Goal: Information Seeking & Learning: Learn about a topic

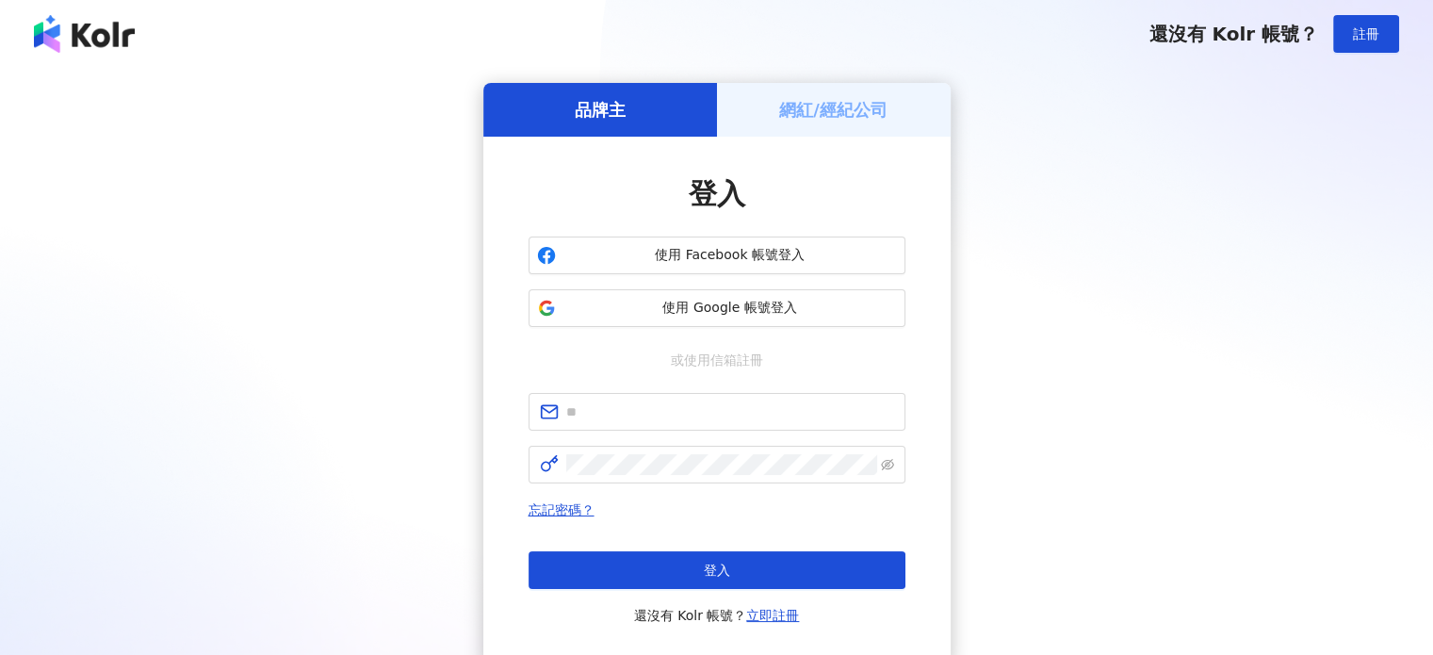
type input "**********"
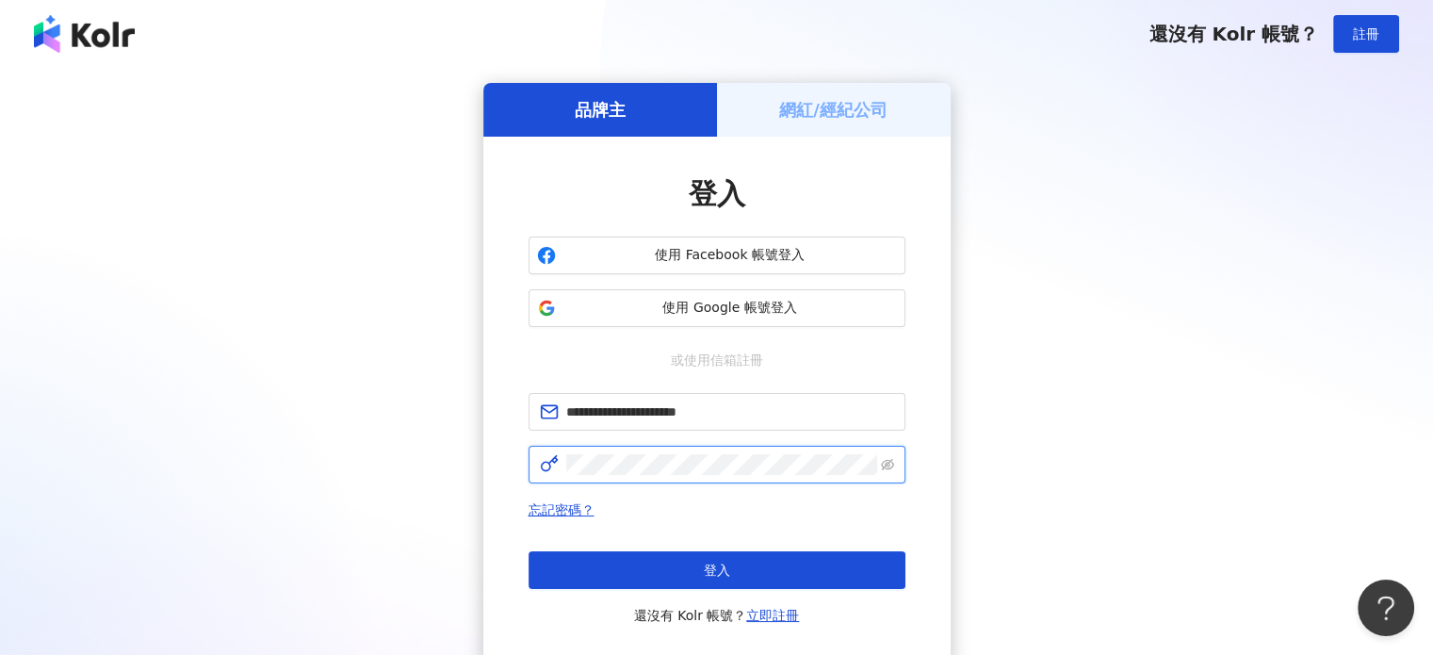
click button "登入" at bounding box center [717, 570] width 377 height 38
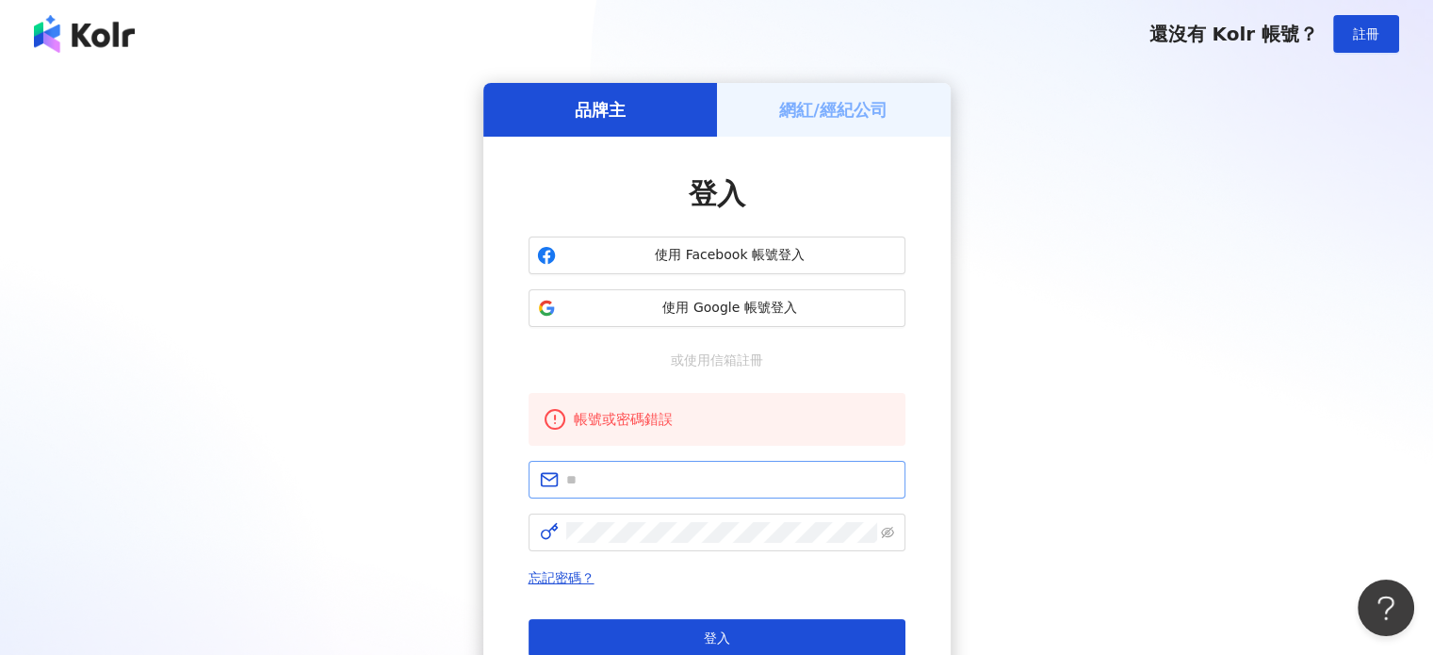
click at [653, 493] on span at bounding box center [717, 480] width 377 height 38
click at [618, 480] on input "text" at bounding box center [730, 479] width 328 height 21
type input "**********"
click at [882, 535] on icon "eye-invisible" at bounding box center [887, 532] width 13 height 11
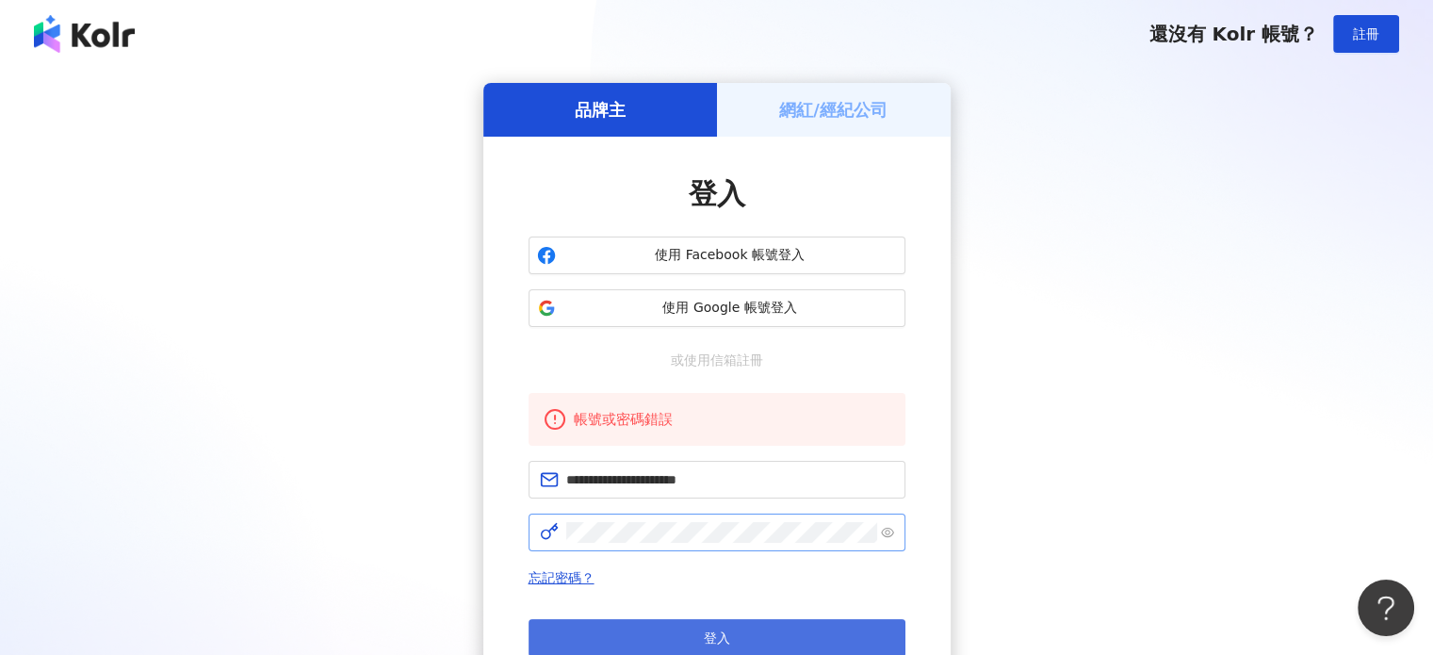
click at [705, 639] on span "登入" at bounding box center [717, 637] width 26 height 15
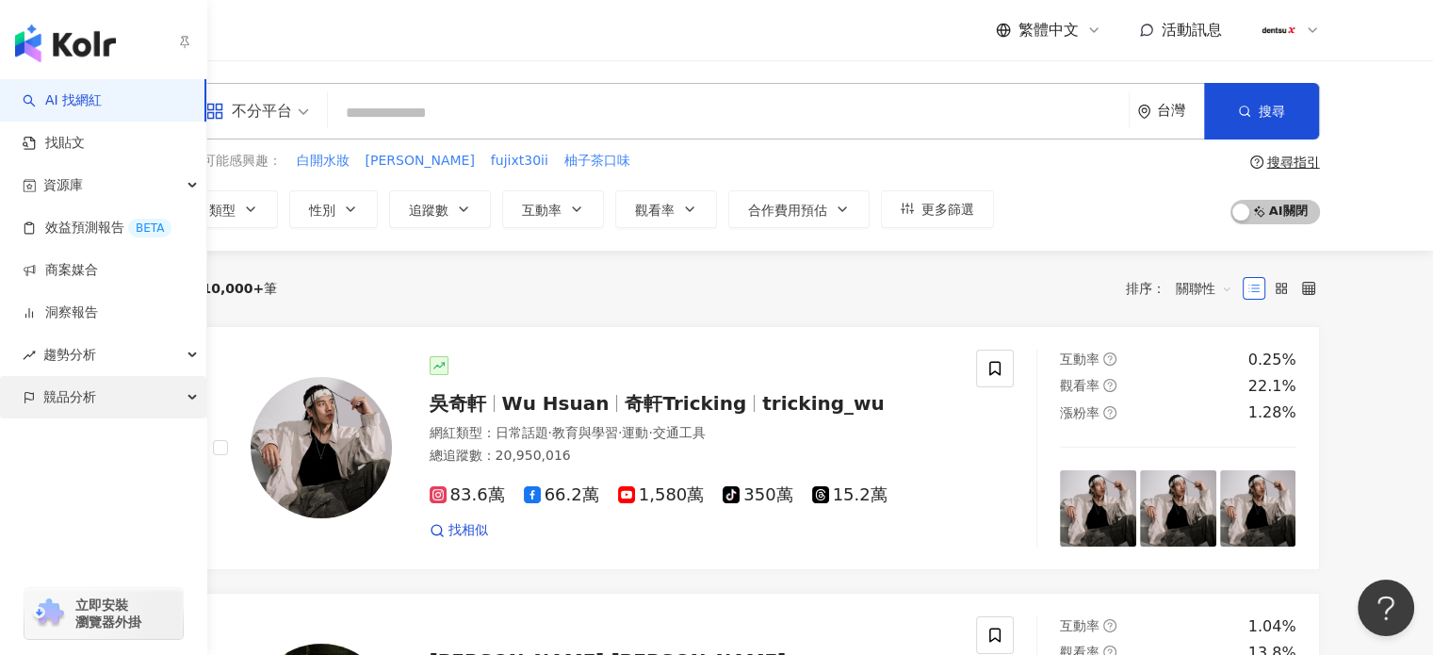
click at [97, 394] on div "競品分析" at bounding box center [103, 397] width 206 height 42
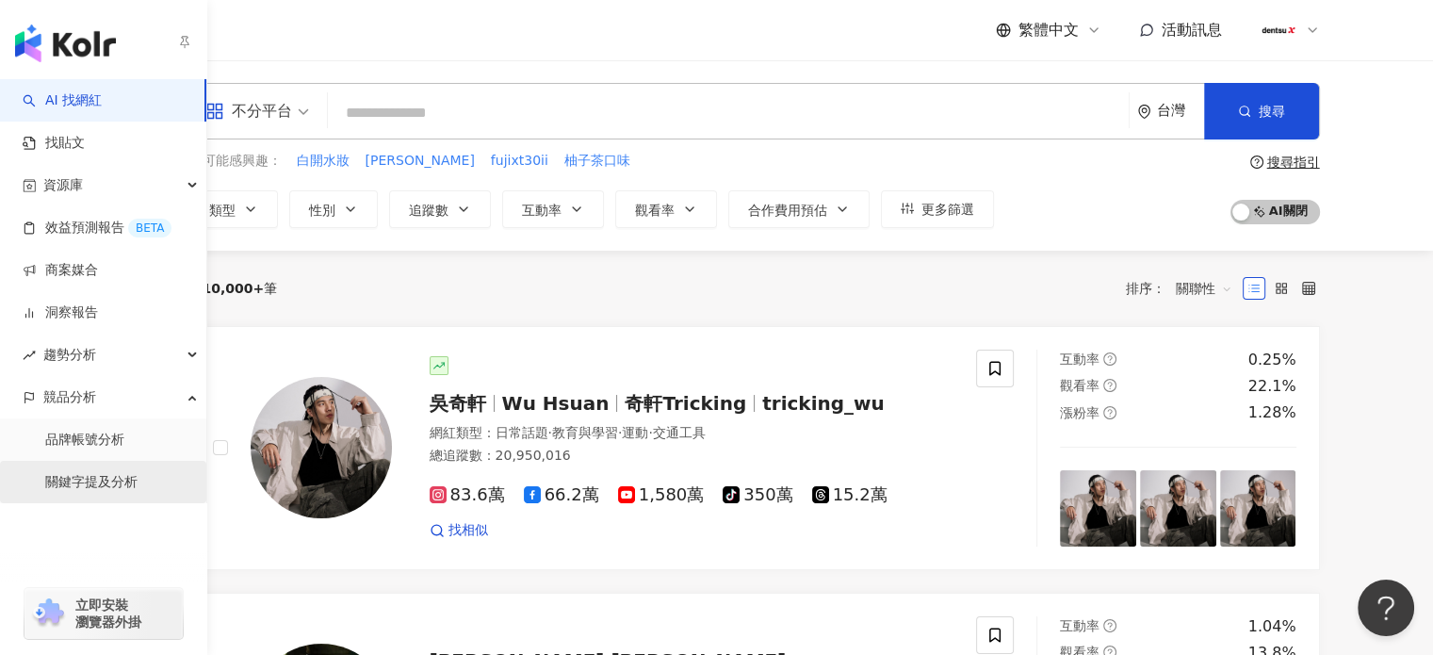
click at [111, 486] on link "關鍵字提及分析" at bounding box center [91, 482] width 92 height 19
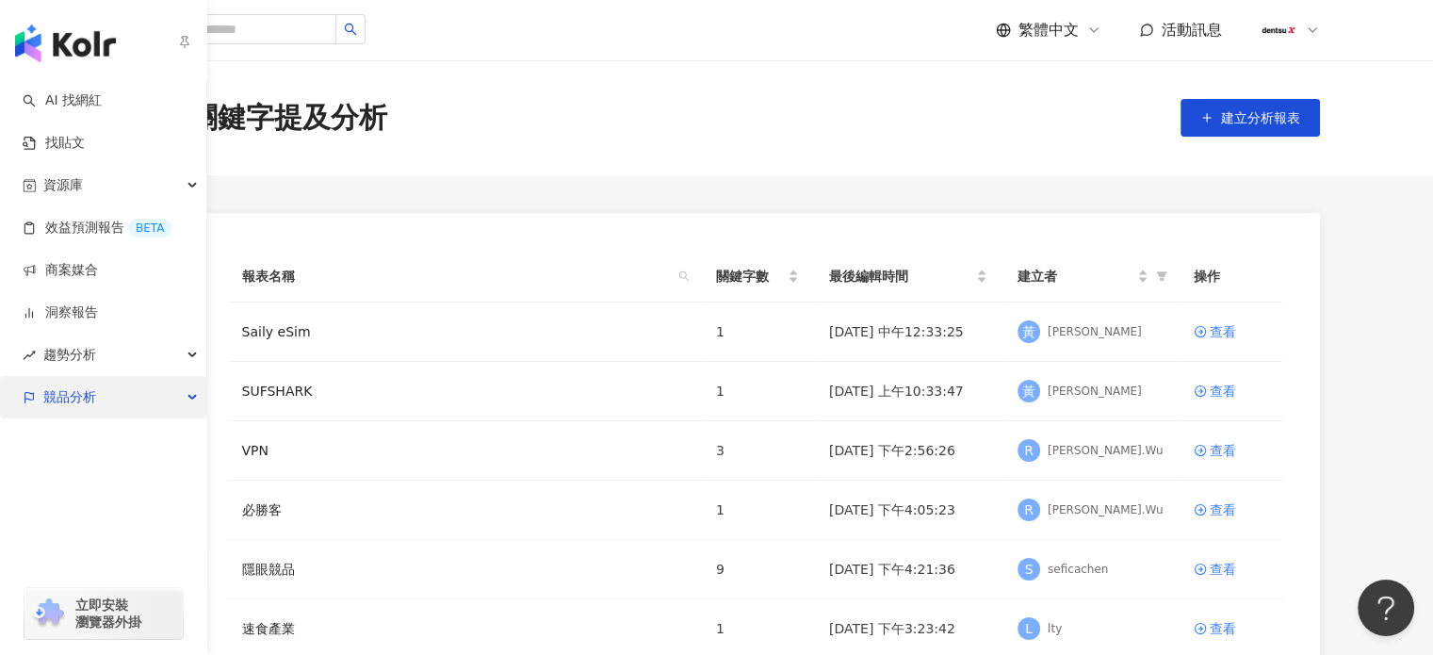
click at [184, 399] on div "競品分析" at bounding box center [103, 397] width 206 height 42
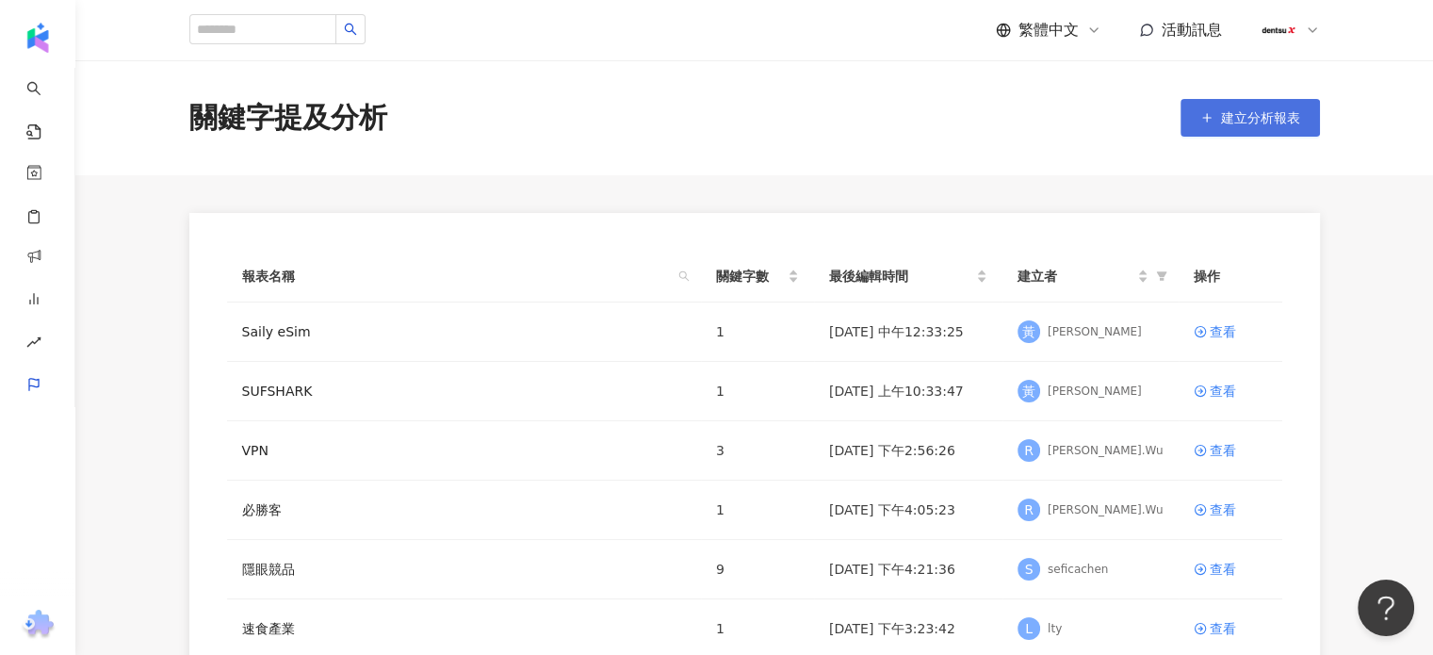
click at [1263, 125] on span "建立分析報表" at bounding box center [1260, 117] width 79 height 15
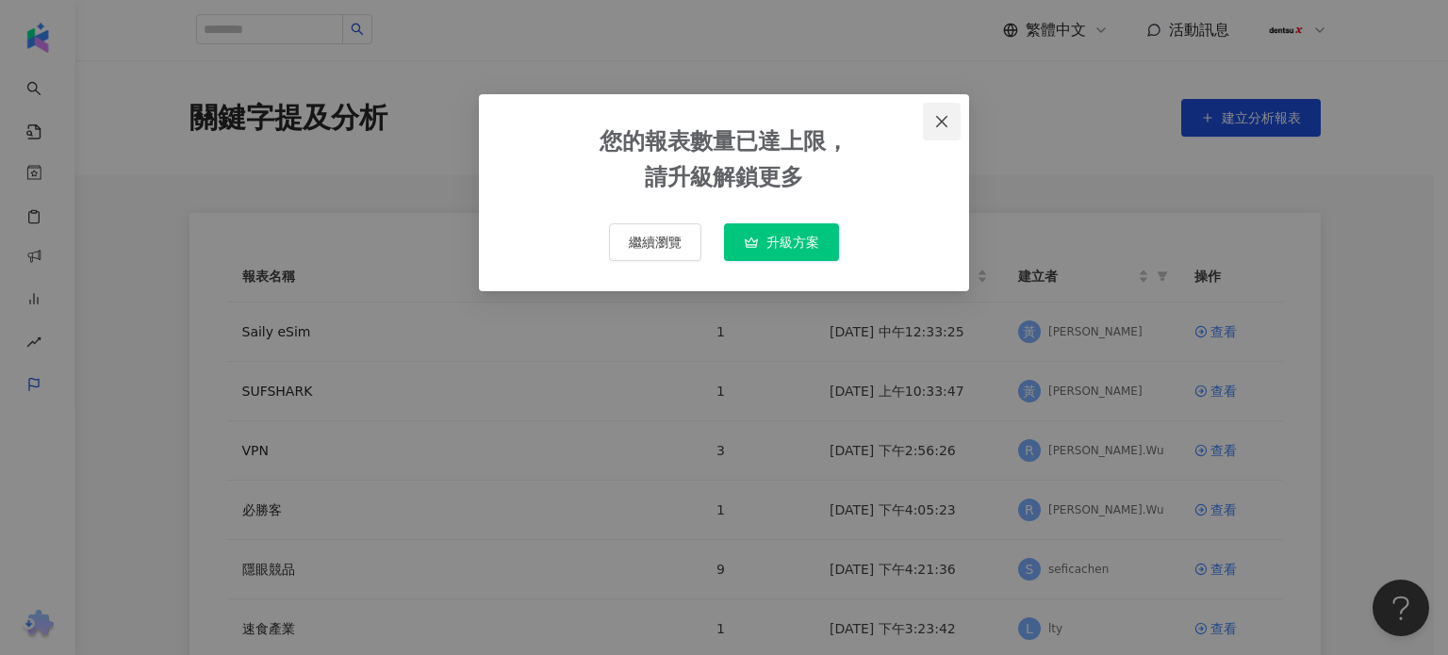
click at [935, 115] on icon "close" at bounding box center [941, 121] width 15 height 15
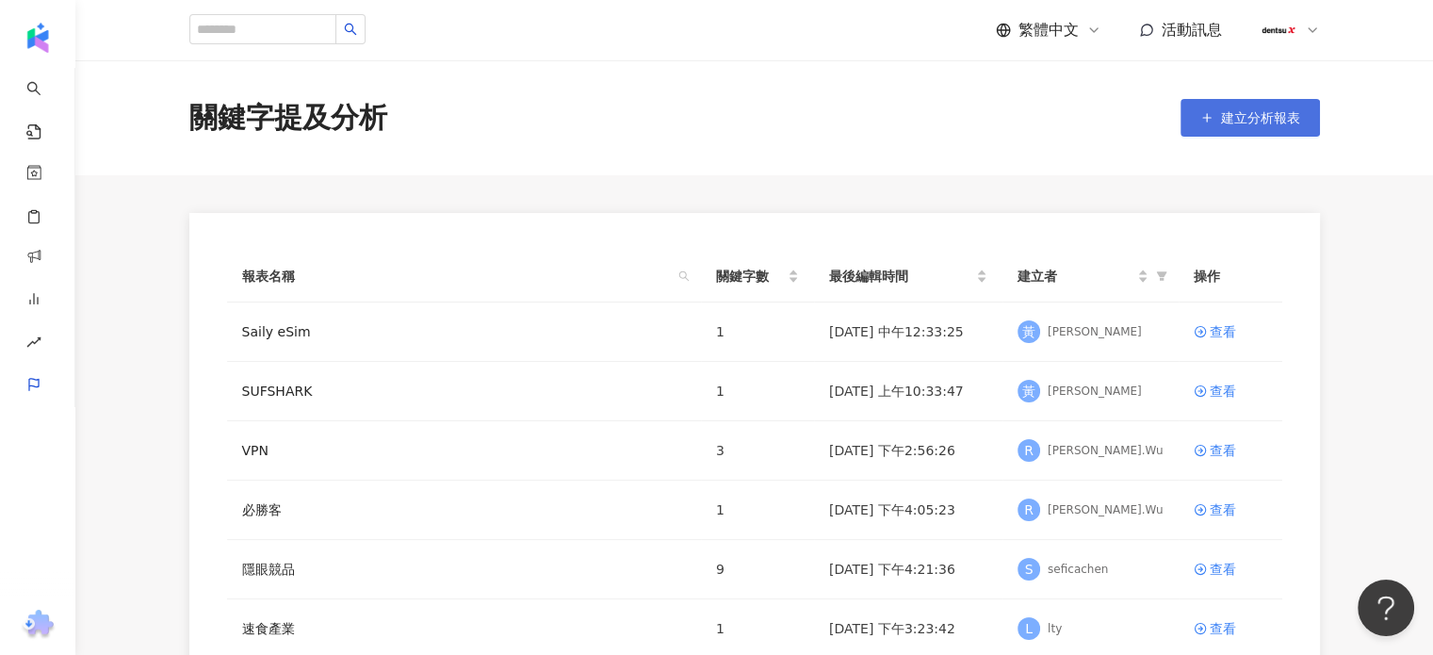
click at [1240, 110] on span "建立分析報表" at bounding box center [1260, 117] width 79 height 15
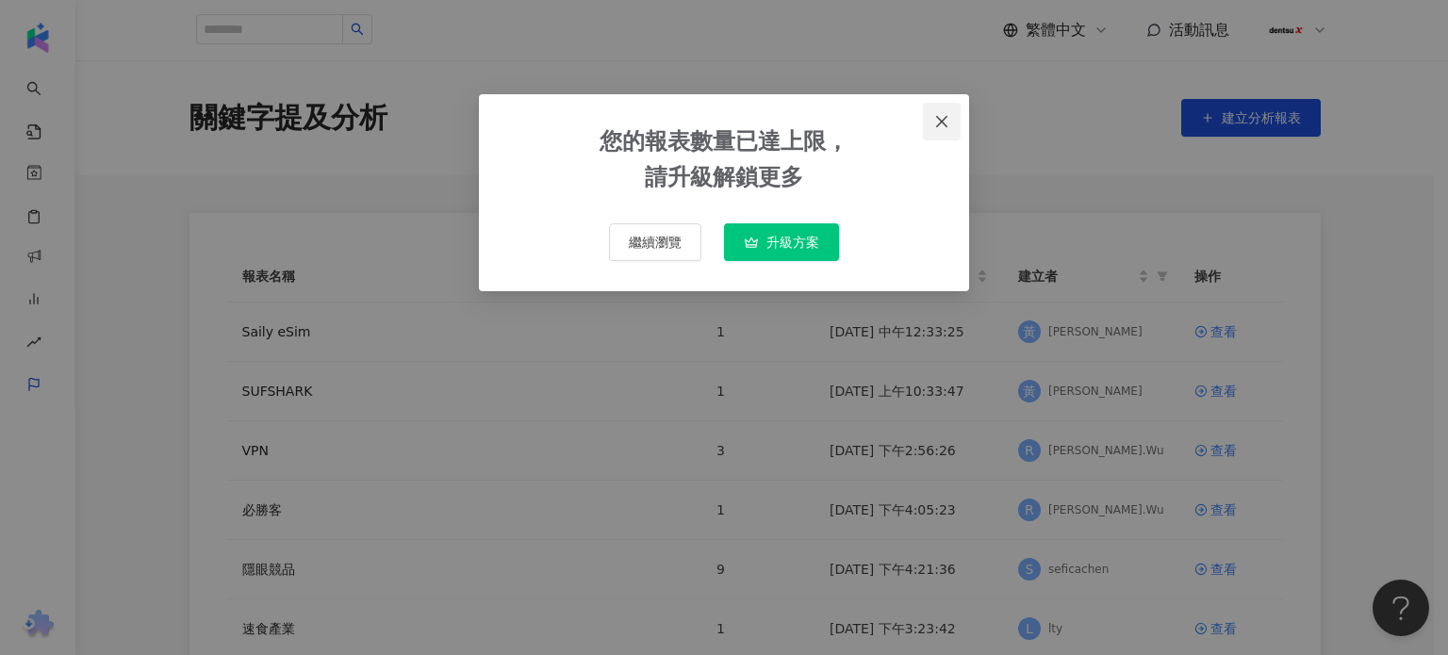
click at [950, 116] on span "Close" at bounding box center [942, 121] width 38 height 15
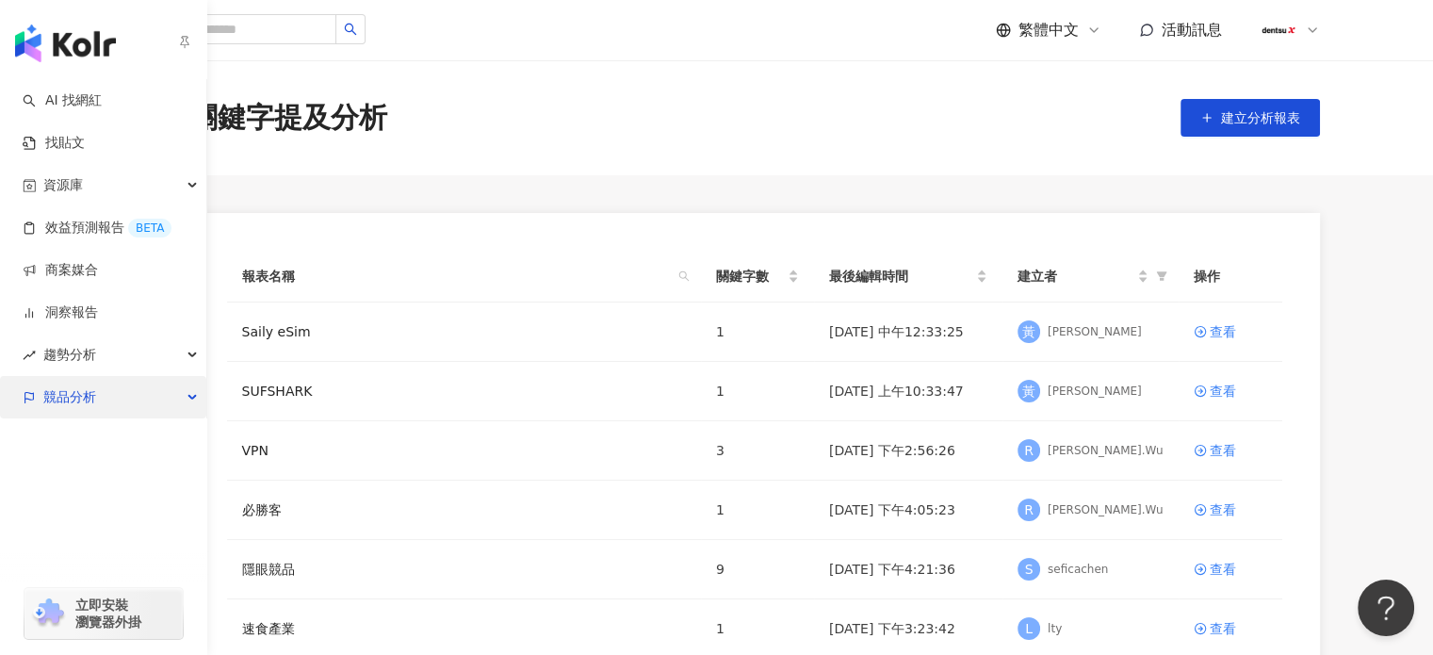
click at [91, 402] on span "競品分析" at bounding box center [69, 397] width 53 height 42
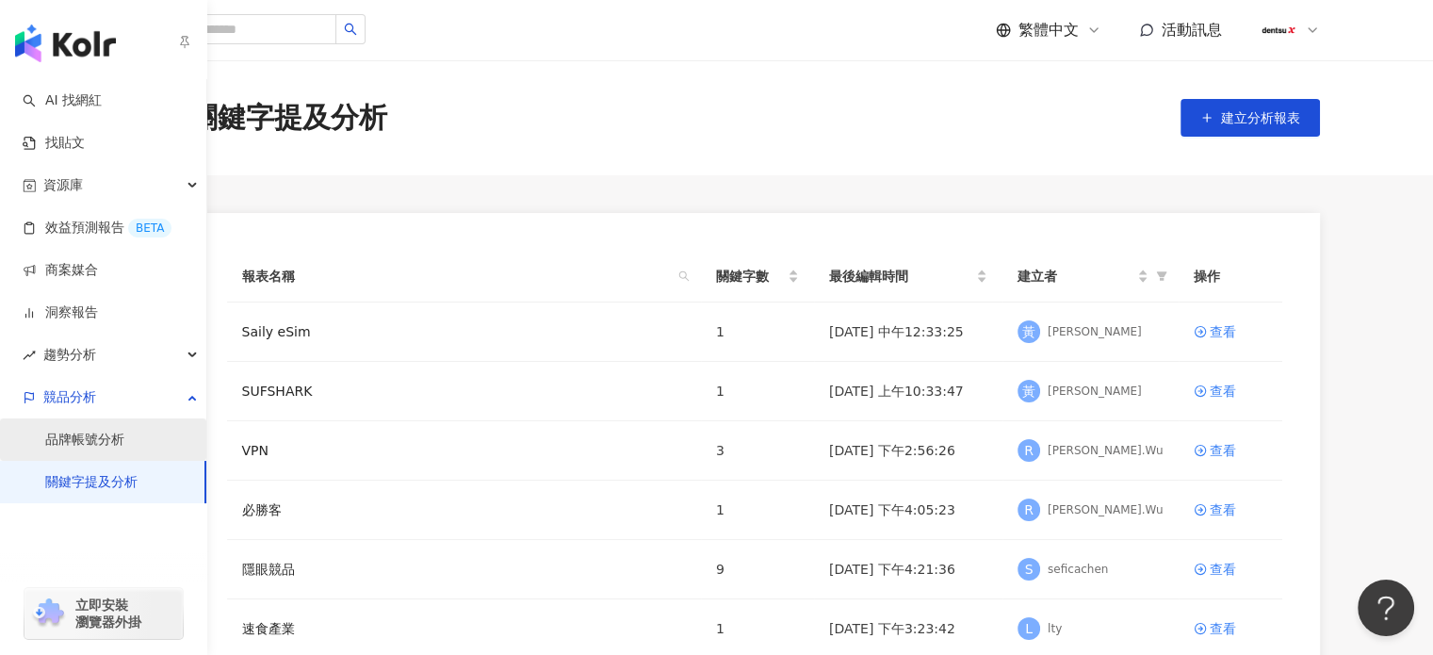
click at [101, 438] on link "品牌帳號分析" at bounding box center [84, 440] width 79 height 19
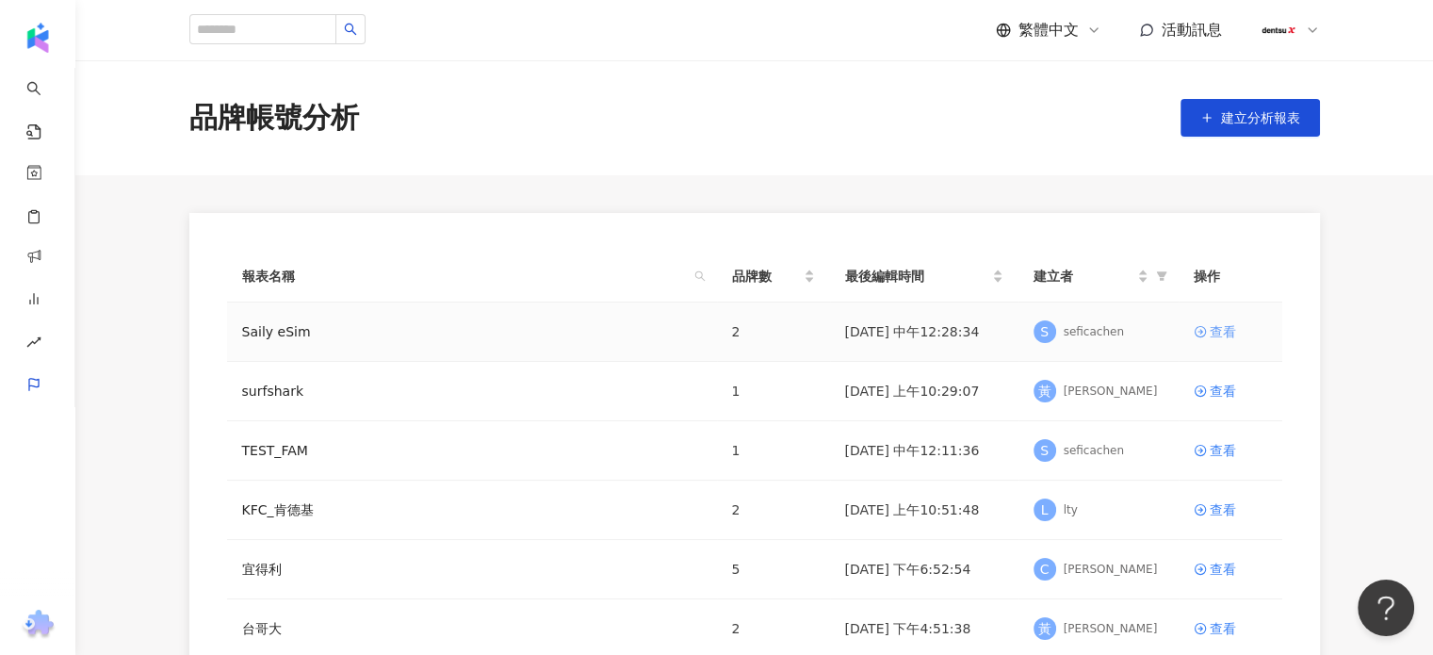
click at [1222, 333] on div "查看" at bounding box center [1223, 331] width 26 height 21
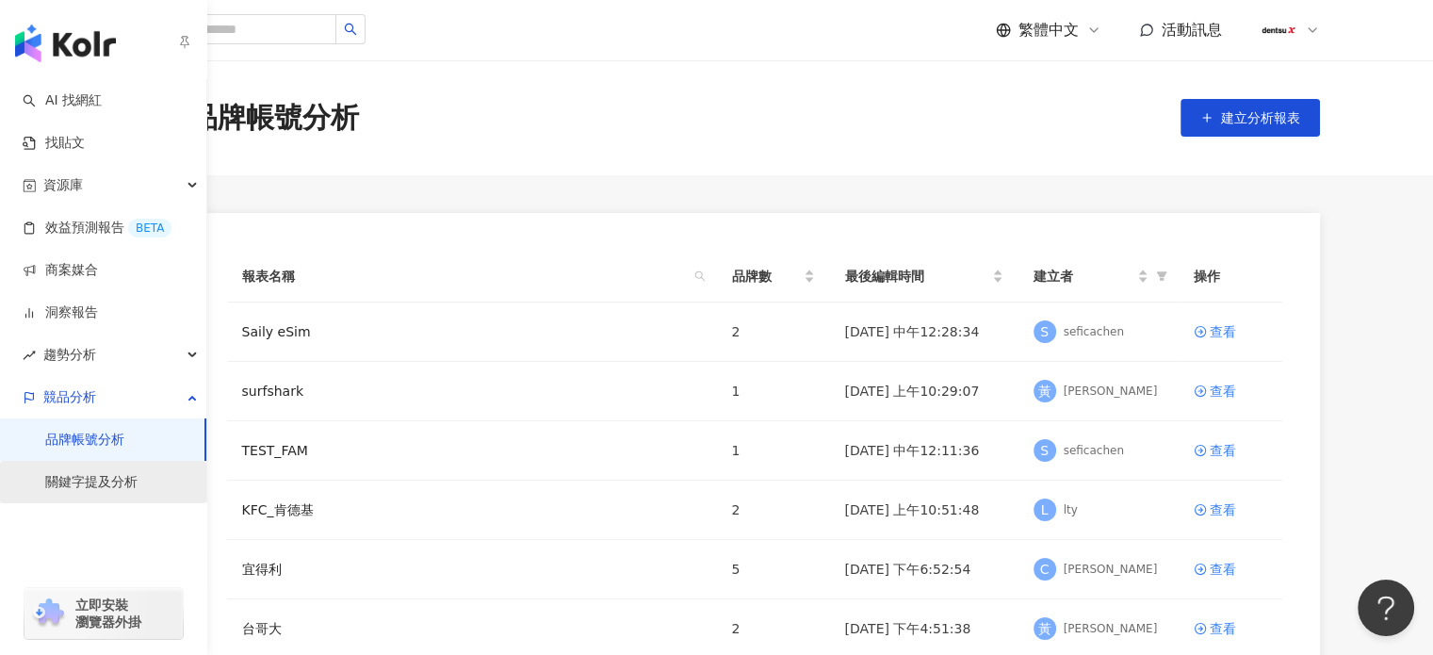
click at [106, 482] on link "關鍵字提及分析" at bounding box center [91, 482] width 92 height 19
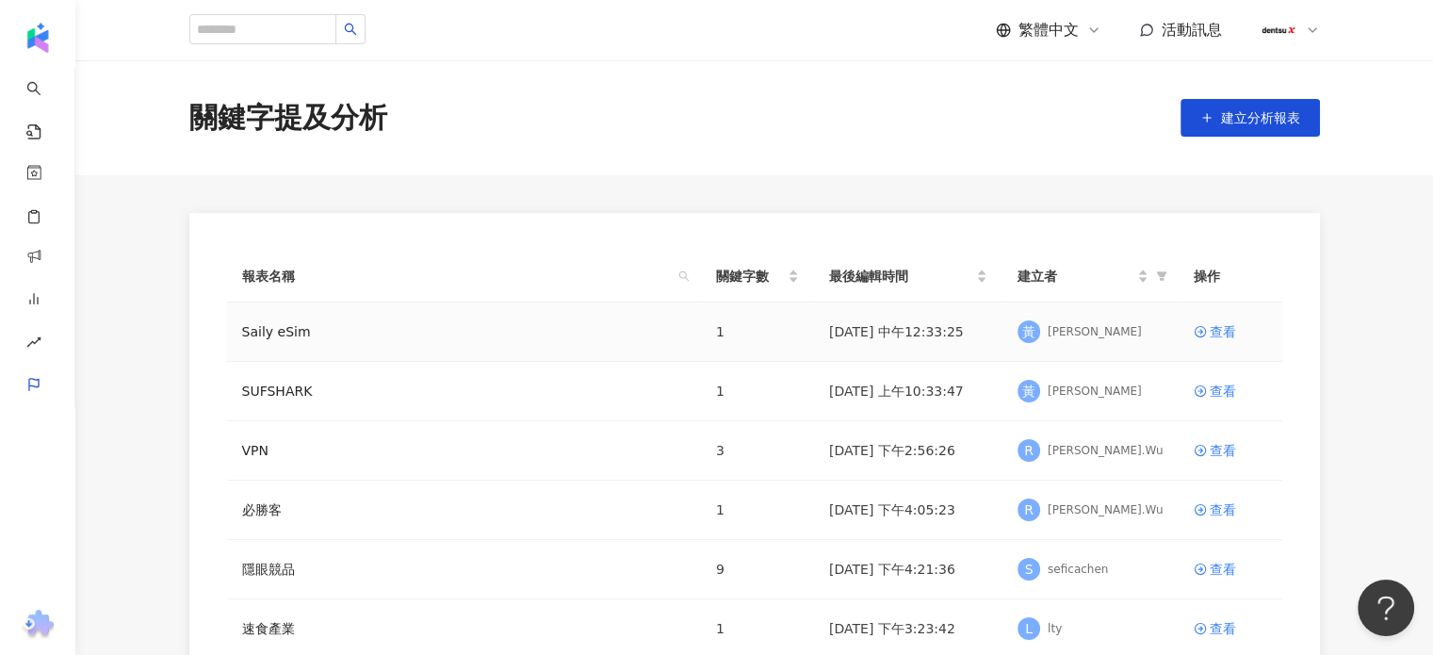
click at [451, 325] on div "Saily eSim" at bounding box center [464, 331] width 444 height 21
click at [1218, 329] on div "查看" at bounding box center [1223, 331] width 26 height 21
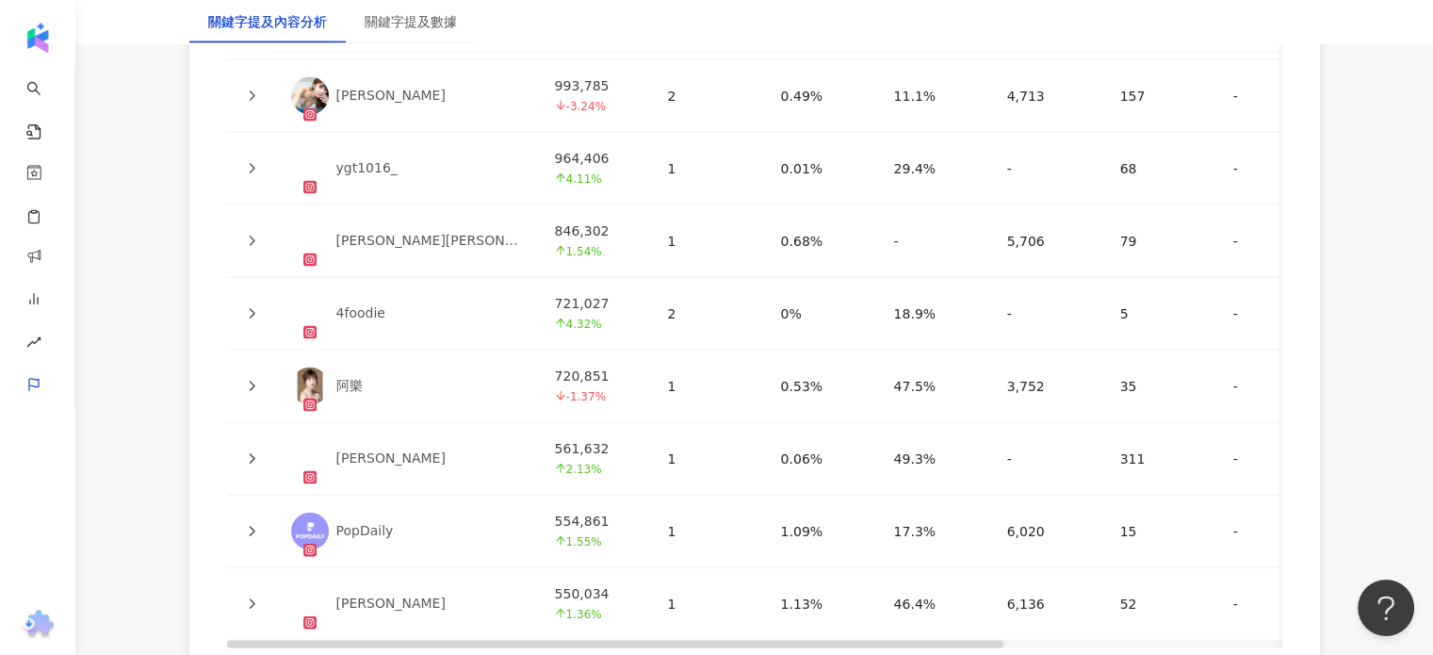
scroll to position [4312, 0]
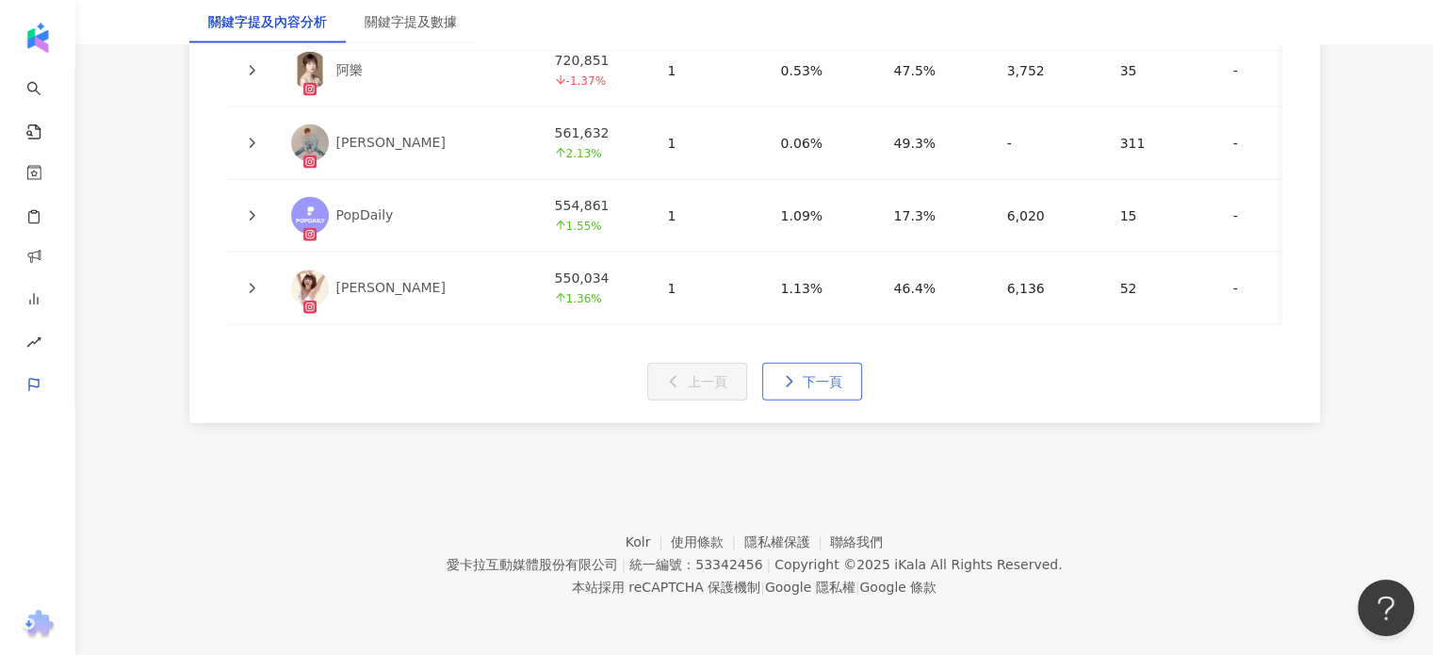
click at [818, 382] on span "下一頁" at bounding box center [823, 381] width 40 height 15
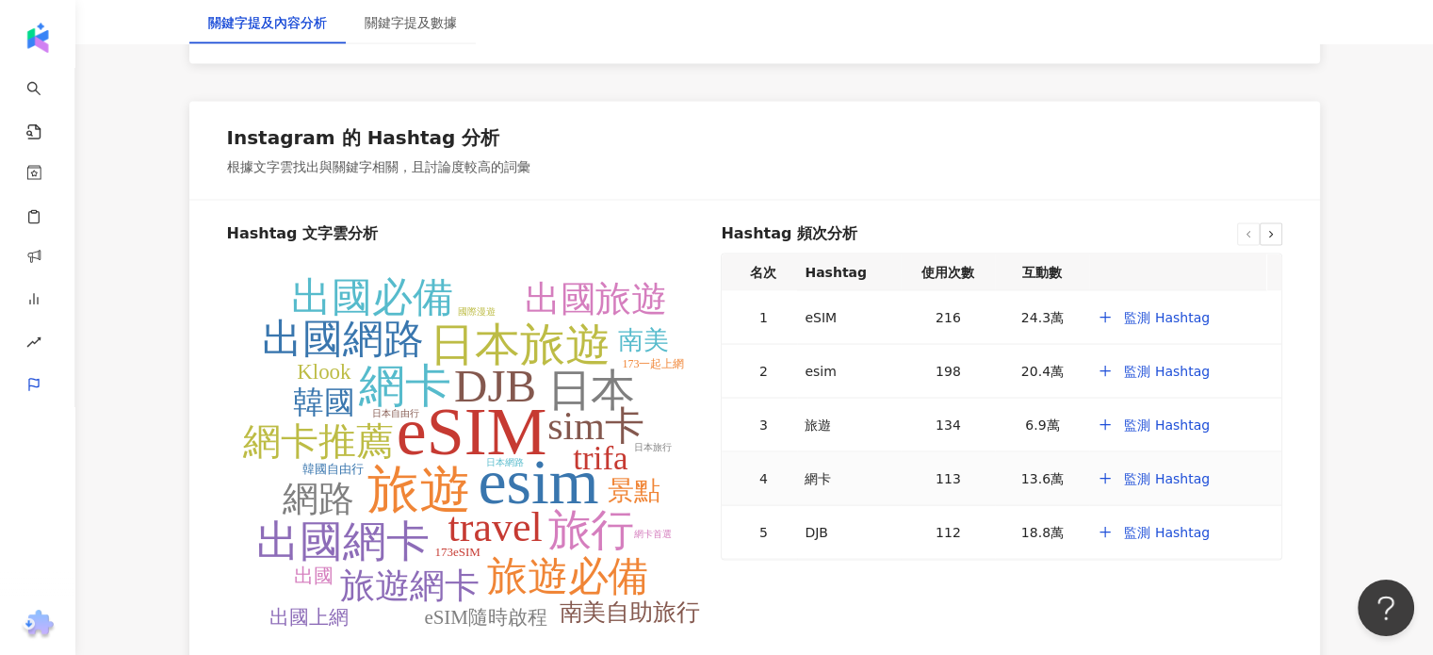
scroll to position [3609, 0]
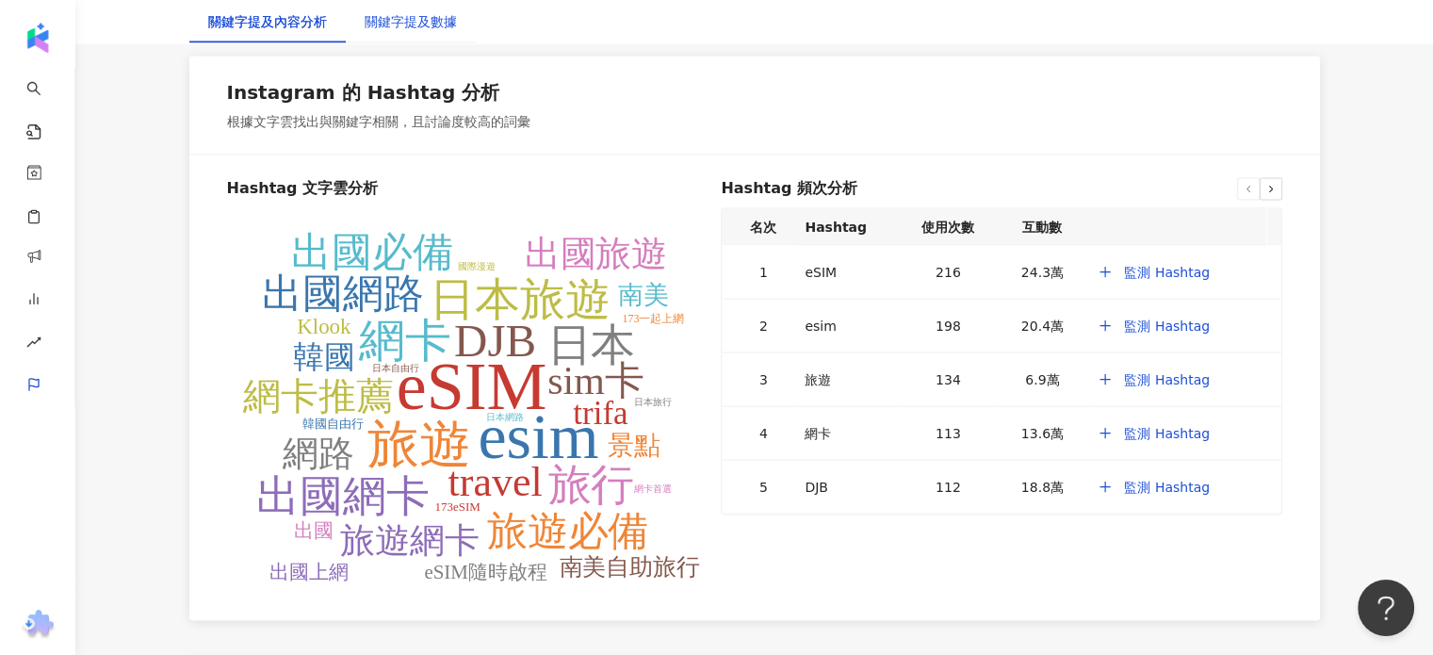
click at [448, 30] on div "關鍵字提及數據" at bounding box center [411, 21] width 92 height 21
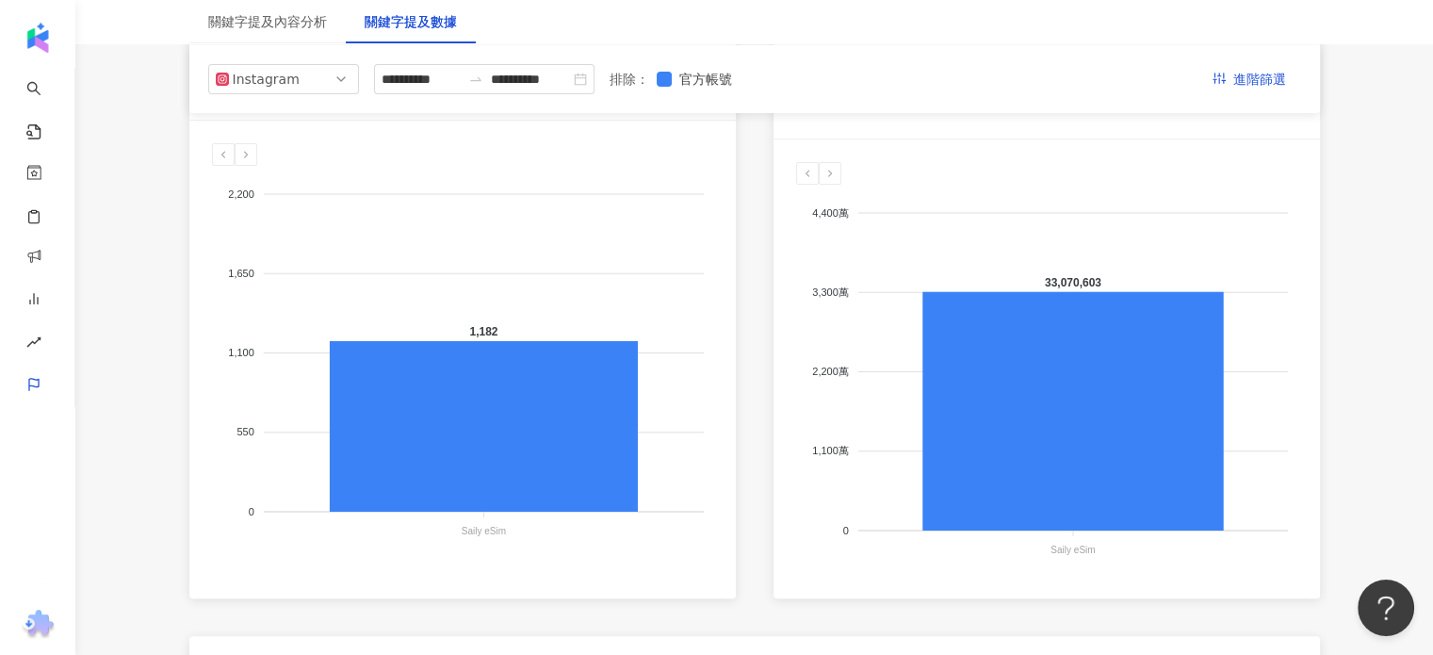
scroll to position [41, 0]
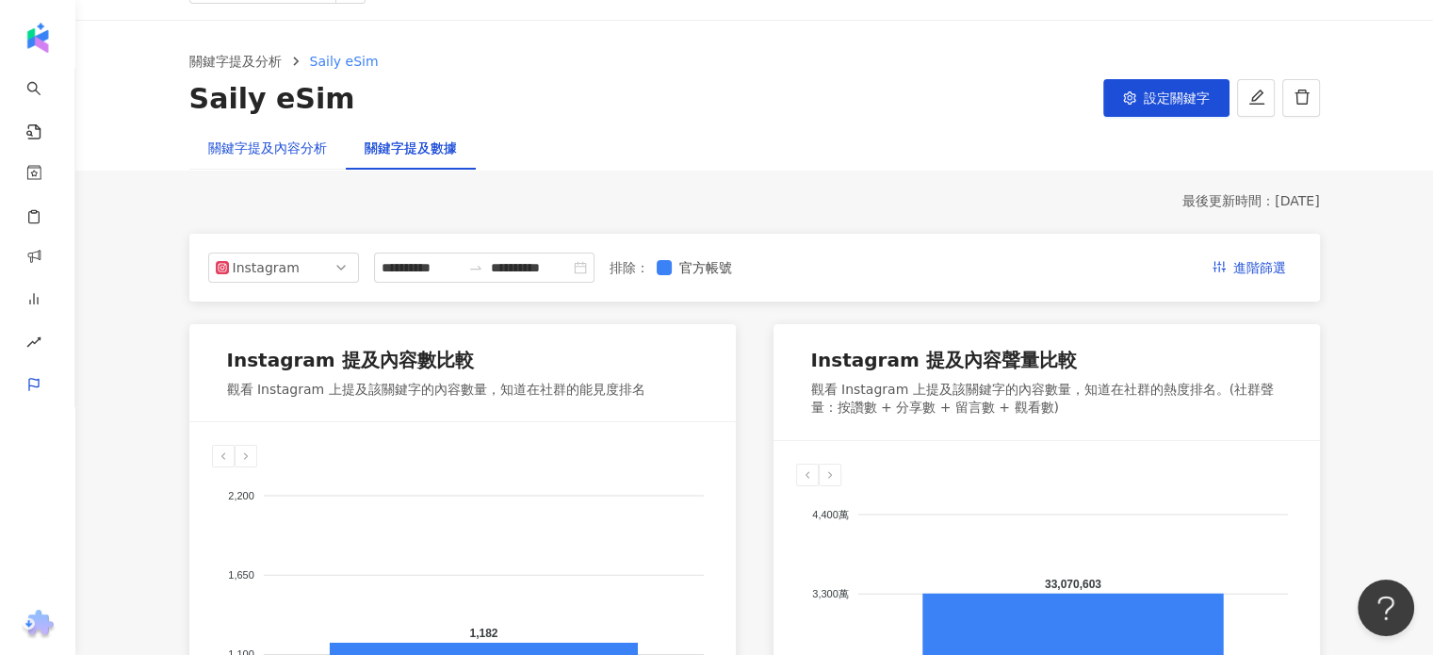
click at [283, 152] on div "關鍵字提及內容分析" at bounding box center [267, 148] width 119 height 21
